Goal: Transaction & Acquisition: Book appointment/travel/reservation

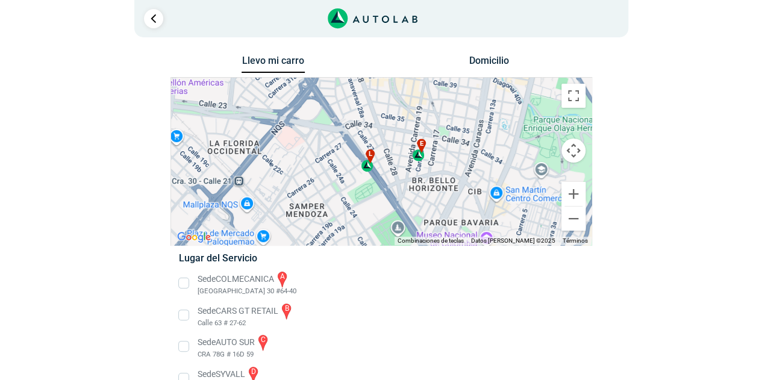
click at [366, 171] on div "l" at bounding box center [368, 160] width 14 height 23
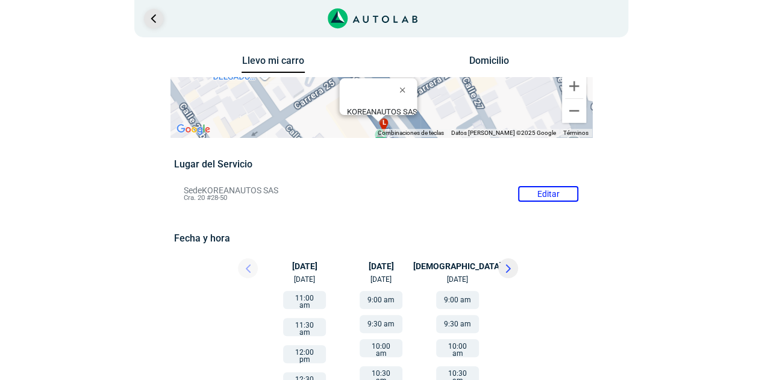
click at [160, 21] on link "Ir al paso anterior" at bounding box center [153, 18] width 19 height 19
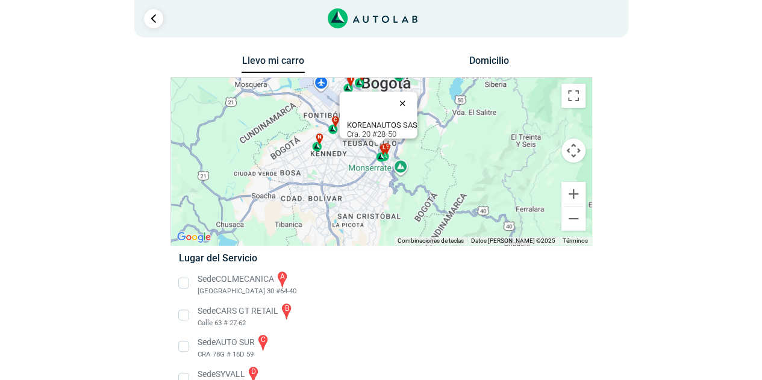
click at [405, 94] on button "Cerrar" at bounding box center [404, 103] width 29 height 29
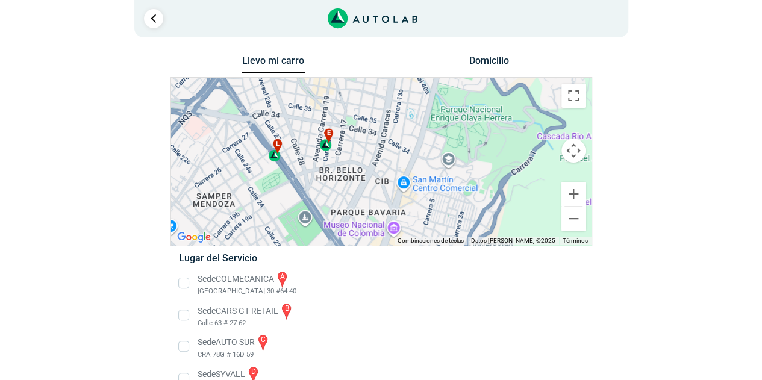
click at [322, 145] on div "e" at bounding box center [326, 139] width 14 height 23
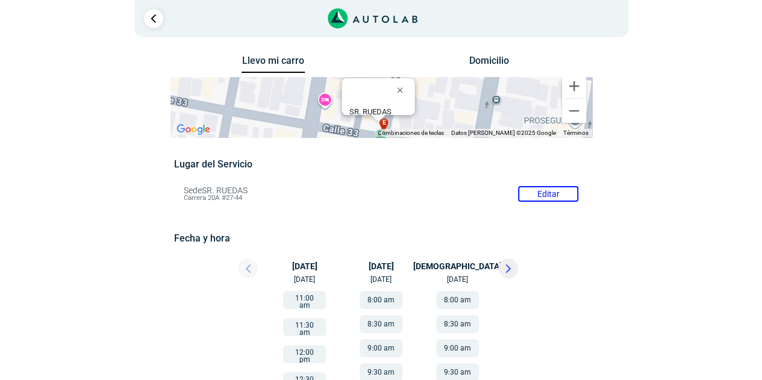
click at [212, 187] on li "Sede SR. RUEDAS Editar Carrera 20A #27-44" at bounding box center [381, 193] width 413 height 19
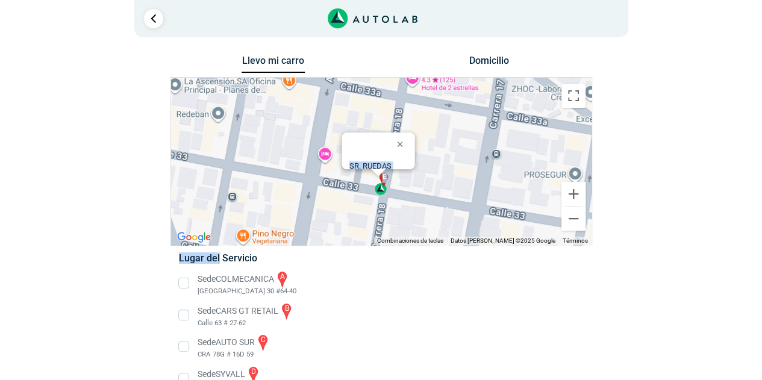
click at [212, 187] on div "Llevo mi carro [GEOGRAPHIC_DATA] Para navegar por el mapa con gestos táctiles, …" at bounding box center [382, 384] width 422 height 664
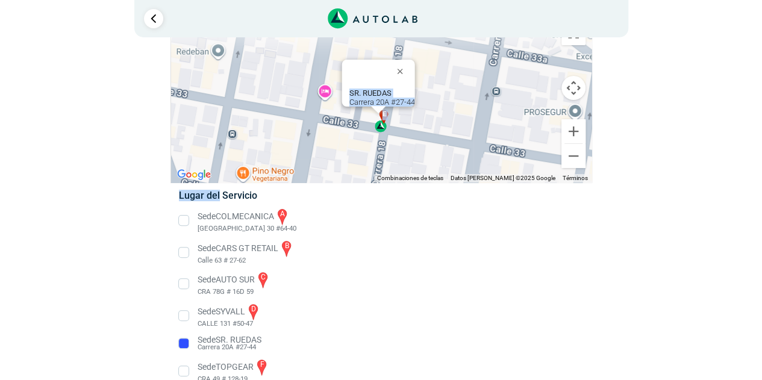
scroll to position [121, 0]
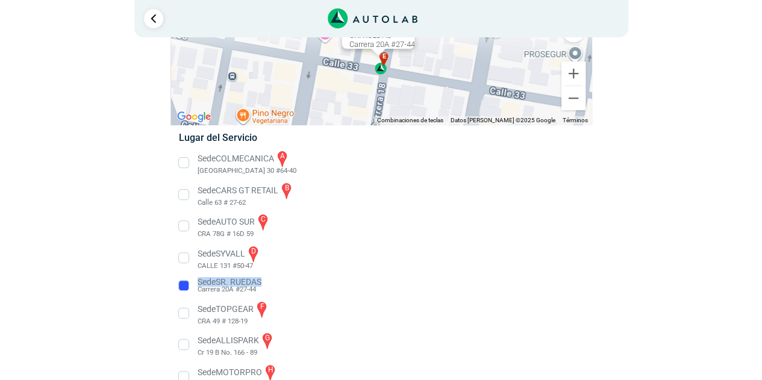
drag, startPoint x: 196, startPoint y: 283, endPoint x: 265, endPoint y: 281, distance: 68.7
click at [265, 281] on li "Sede SR. RUEDAS Carrera 20A #27-44" at bounding box center [381, 285] width 422 height 19
copy p "Sede SR. RUEDAS"
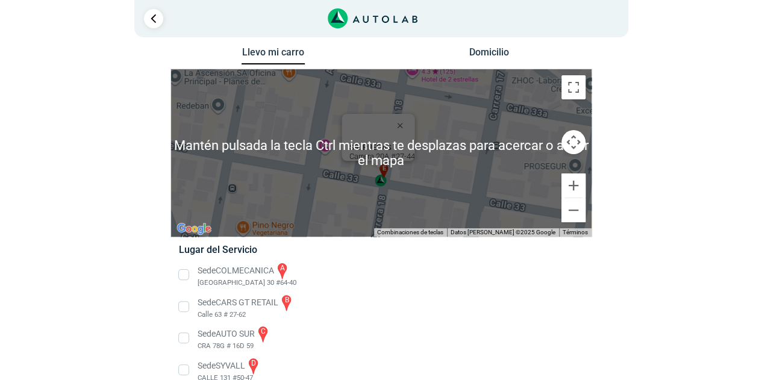
scroll to position [0, 0]
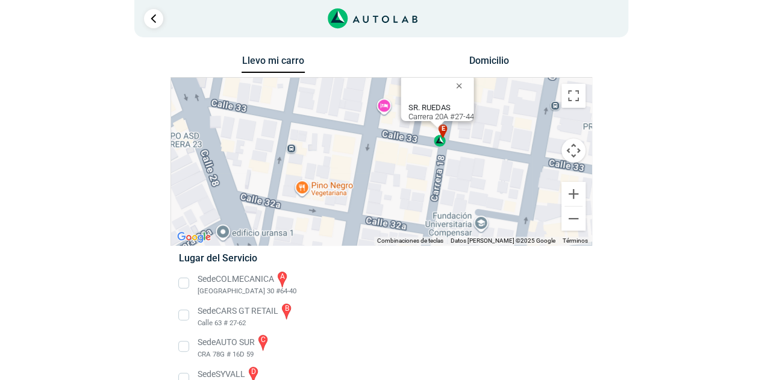
drag, startPoint x: 402, startPoint y: 195, endPoint x: 481, endPoint y: 132, distance: 100.3
click at [477, 133] on div "a b c d e f g" at bounding box center [381, 162] width 421 height 168
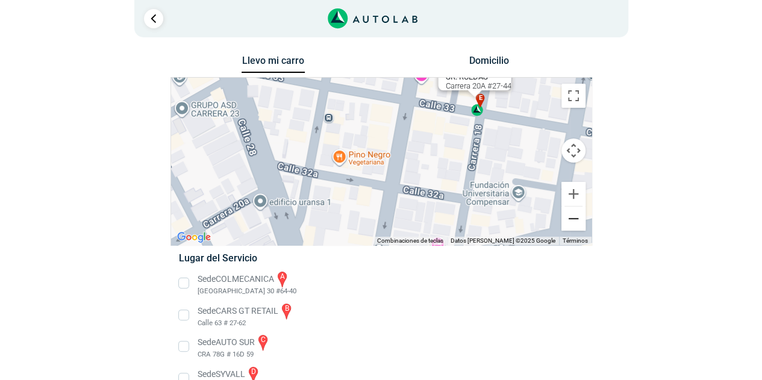
click at [572, 216] on button "Reducir" at bounding box center [574, 219] width 24 height 24
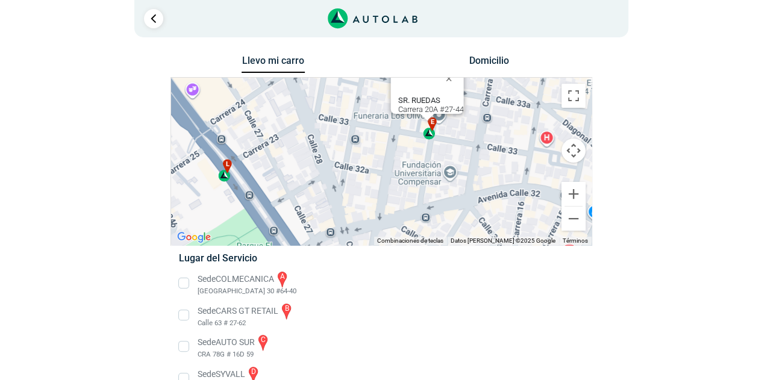
click at [223, 174] on div "l" at bounding box center [225, 170] width 14 height 23
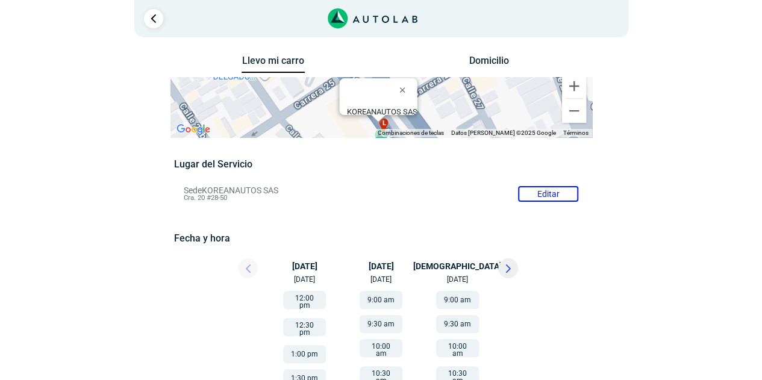
drag, startPoint x: 190, startPoint y: 190, endPoint x: 255, endPoint y: 190, distance: 65.1
click at [255, 190] on li "Sede KOREANAUTOS SAS Editar Cra. 20 #28-50" at bounding box center [381, 193] width 413 height 19
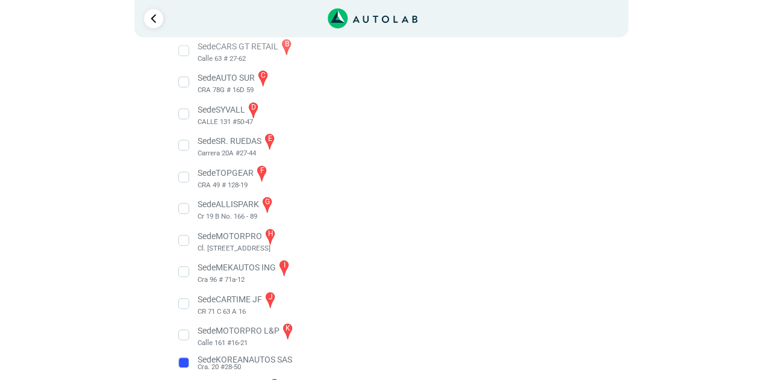
scroll to position [336, 0]
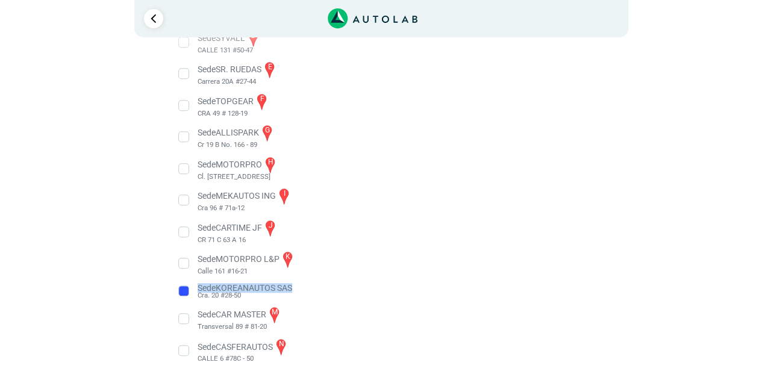
drag, startPoint x: 199, startPoint y: 286, endPoint x: 334, endPoint y: 261, distance: 137.3
click at [300, 292] on li "Sede KOREANAUTOS SAS Cra. 20 #28-50" at bounding box center [381, 291] width 422 height 19
copy p "Sede KOREANAUTOS SAS"
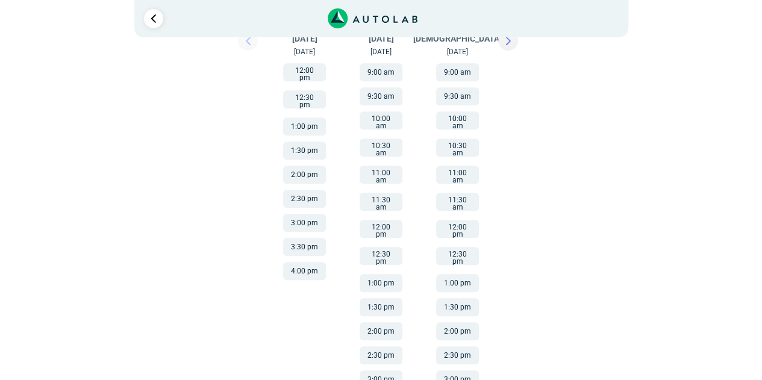
scroll to position [0, 0]
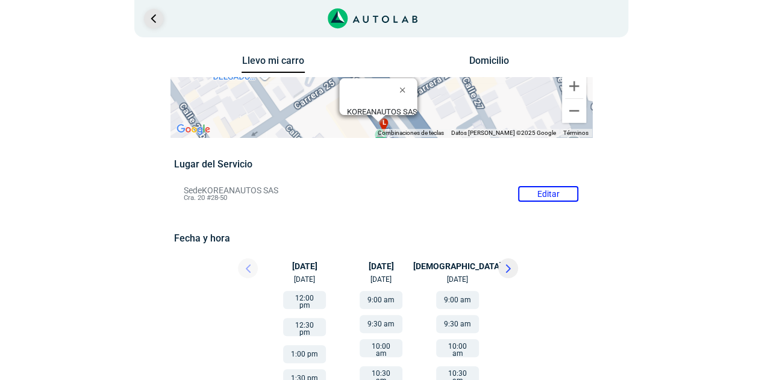
click at [161, 21] on link "Ir al paso anterior" at bounding box center [153, 18] width 19 height 19
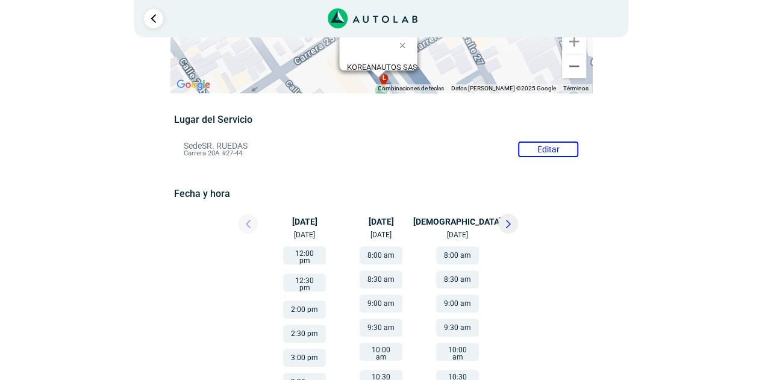
scroll to position [121, 0]
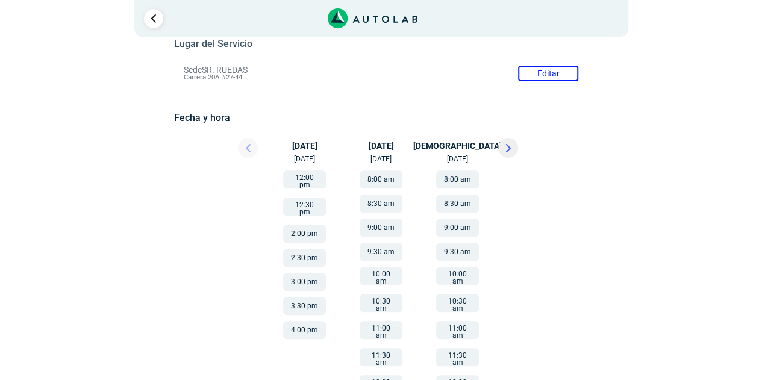
click at [312, 179] on button "12:00 pm" at bounding box center [304, 180] width 43 height 18
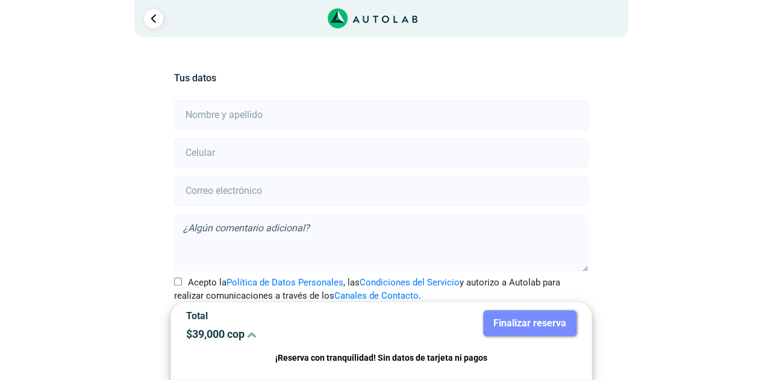
scroll to position [268, 0]
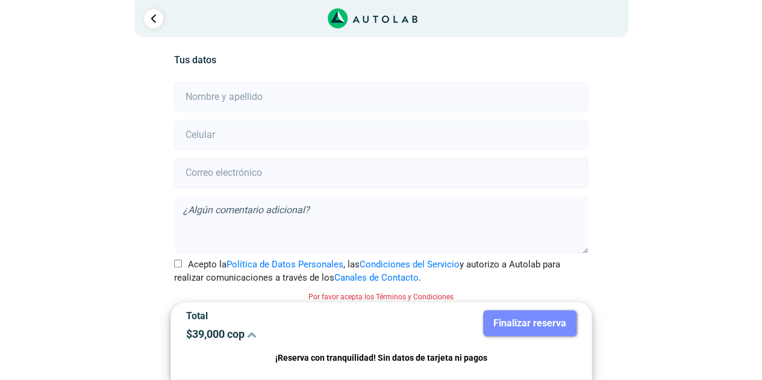
click at [179, 262] on input "Acepto la Política de Datos Personales , las Condiciones del Servicio y autoriz…" at bounding box center [178, 264] width 8 height 8
checkbox input "true"
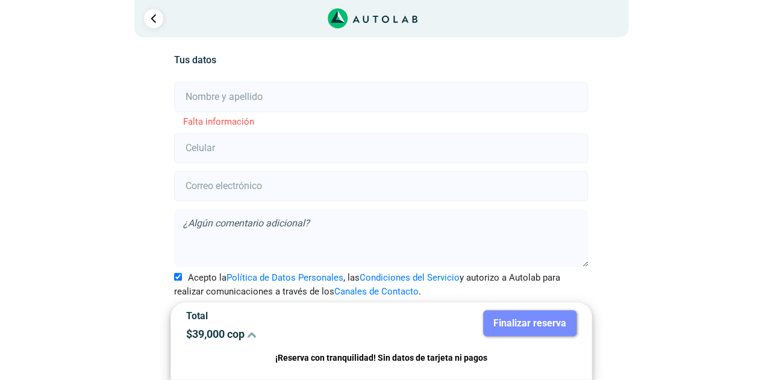
click at [212, 99] on input "text" at bounding box center [381, 97] width 414 height 30
type input "[PERSON_NAME]"
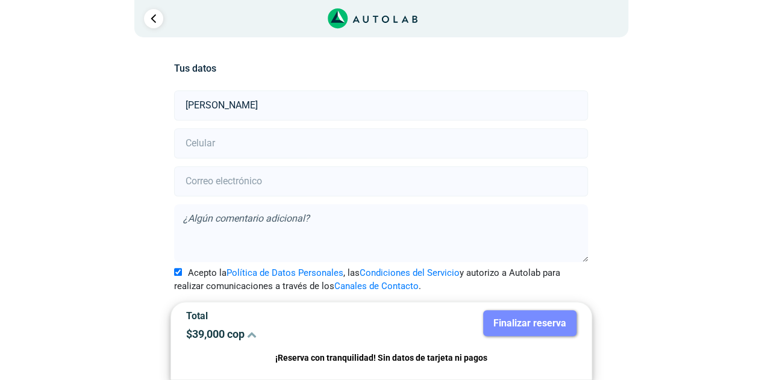
scroll to position [258, 0]
click at [243, 143] on input "number" at bounding box center [381, 145] width 414 height 30
type input "3107067575"
click at [287, 180] on input "email" at bounding box center [381, 183] width 414 height 30
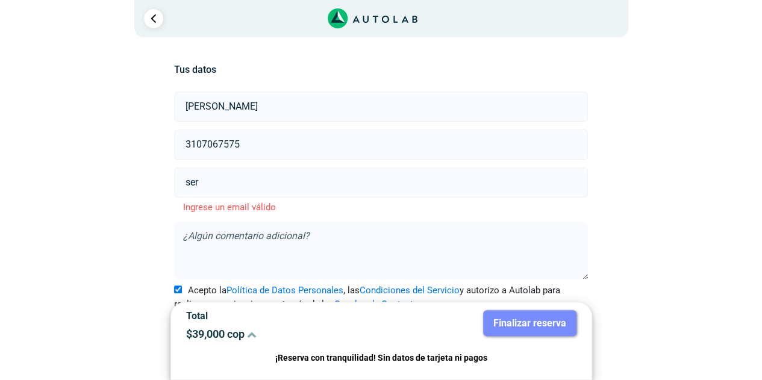
type input "[PERSON_NAME][EMAIL_ADDRESS][PERSON_NAME][DOMAIN_NAME]"
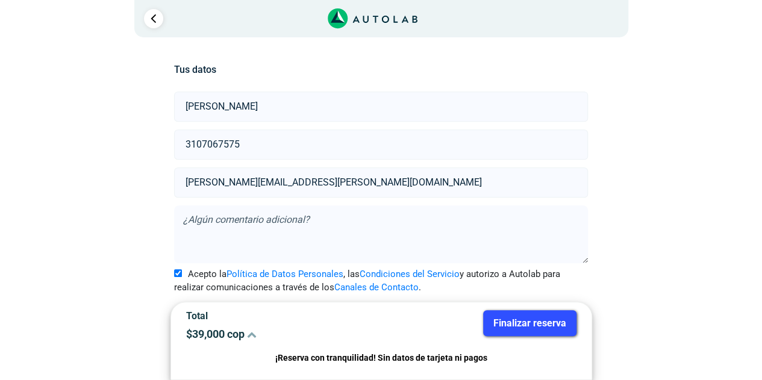
click at [181, 221] on textarea at bounding box center [381, 234] width 414 height 58
click at [130, 224] on div "Llevo mi carro [GEOGRAPHIC_DATA] Para navegar por el mapa con gestos táctiles, …" at bounding box center [381, 88] width 584 height 587
click at [496, 321] on button "Finalizar reserva" at bounding box center [529, 323] width 93 height 26
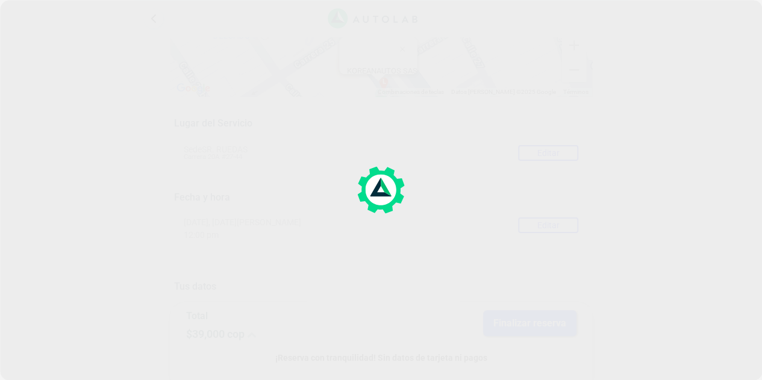
scroll to position [60, 0]
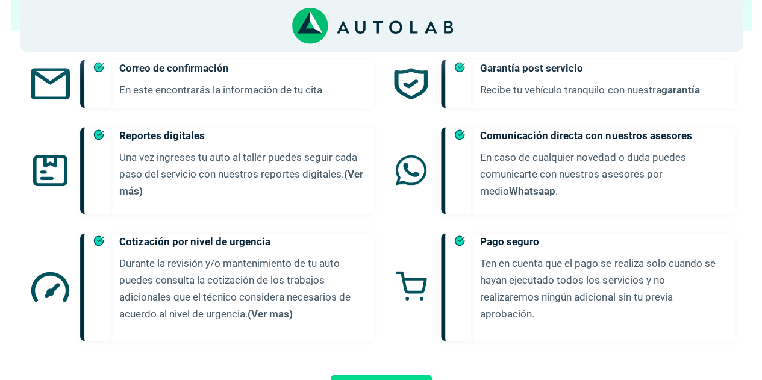
scroll to position [717, 0]
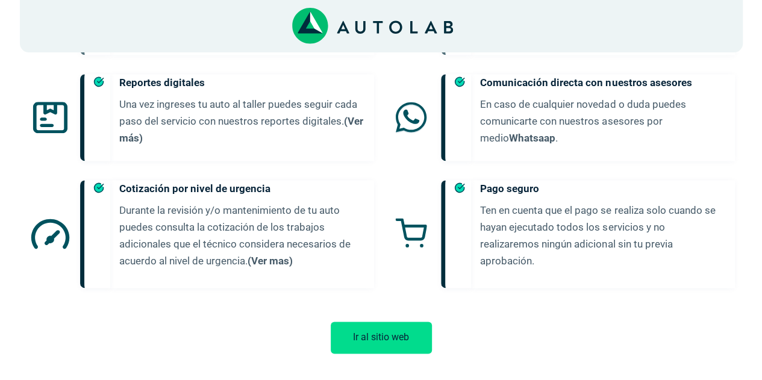
click at [366, 327] on button "Ir al sitio web" at bounding box center [381, 338] width 101 height 32
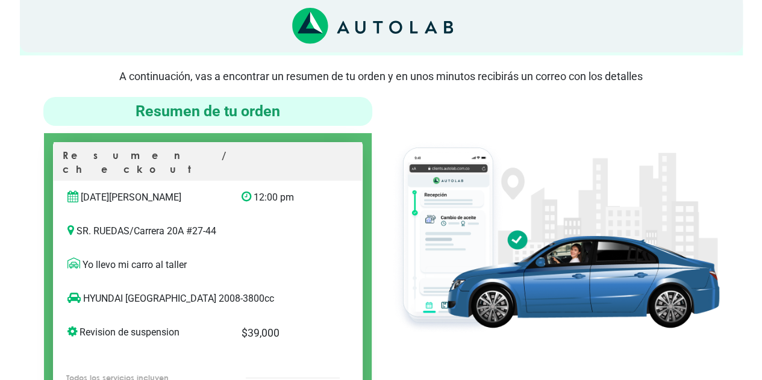
scroll to position [0, 0]
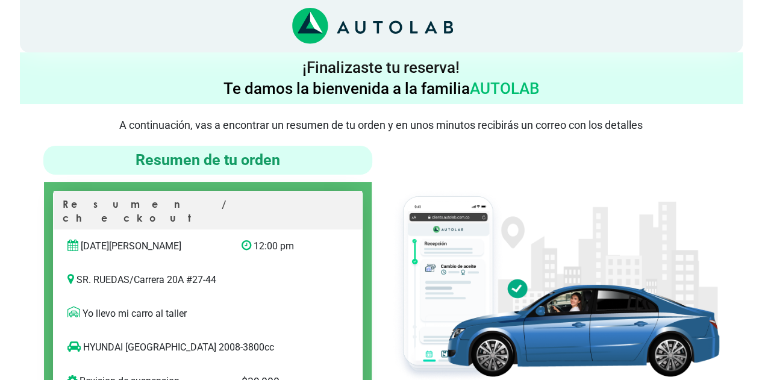
click at [343, 273] on p "SR. RUEDAS / Carrera 20A #27-44" at bounding box center [207, 280] width 281 height 14
click at [242, 152] on h4 "Resumen de tu orden" at bounding box center [207, 160] width 319 height 19
click at [392, 90] on h4 "¡Finalizaste tu reserva! Te damos la bienvenida a la familia AUTOLAB" at bounding box center [381, 78] width 713 height 42
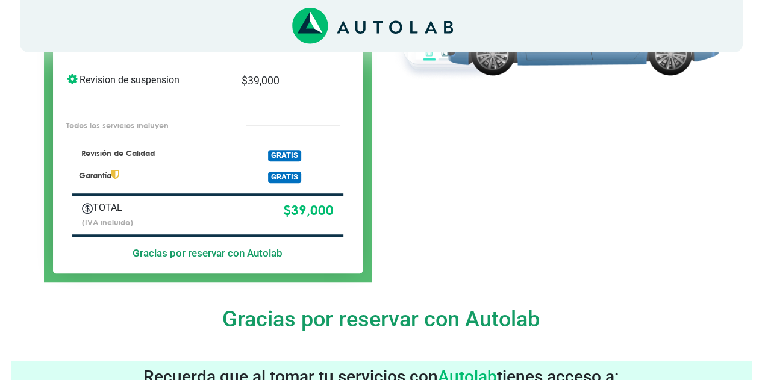
click at [404, 196] on div at bounding box center [554, 64] width 347 height 438
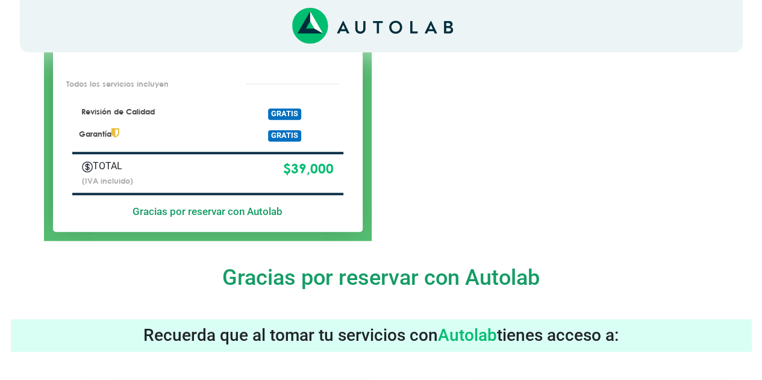
scroll to position [362, 0]
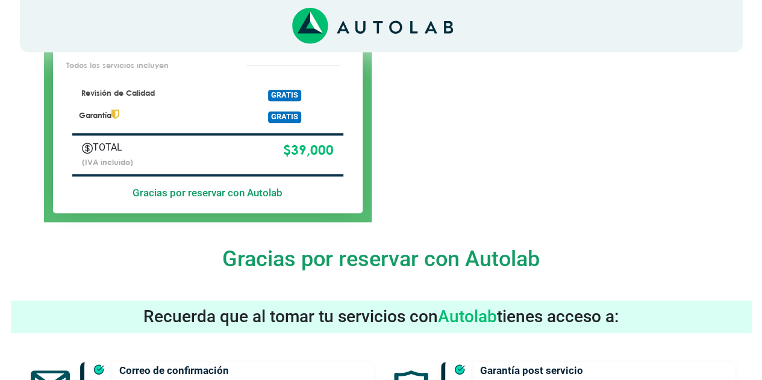
click at [177, 187] on h5 "Gracias por reservar con Autolab" at bounding box center [207, 193] width 271 height 12
click at [398, 257] on h4 "Gracias por reservar con Autolab" at bounding box center [381, 258] width 723 height 25
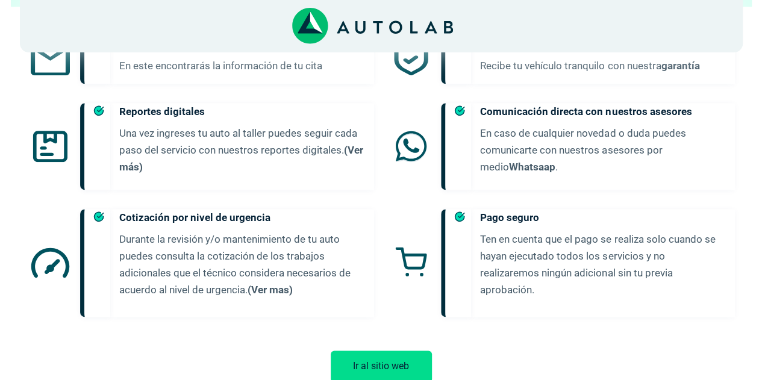
scroll to position [717, 0]
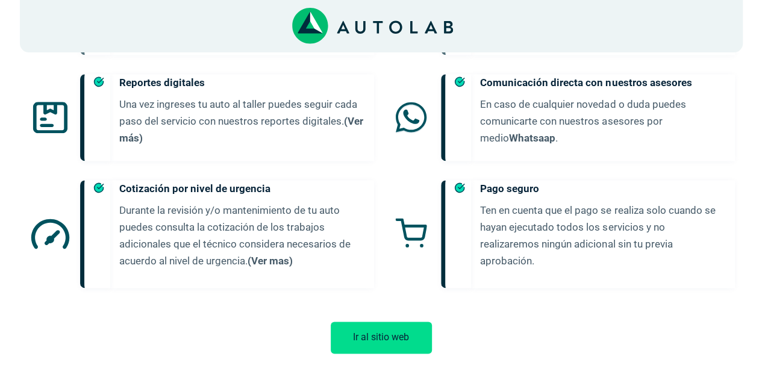
click at [387, 325] on button "Ir al sitio web" at bounding box center [381, 338] width 101 height 32
